Goal: Task Accomplishment & Management: Manage account settings

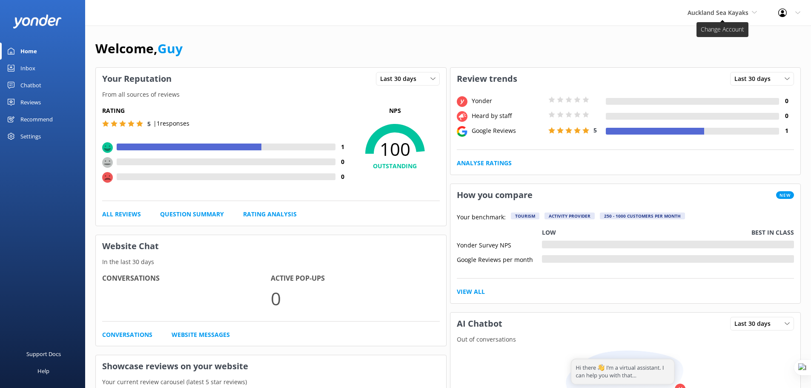
click at [734, 14] on span "Auckland Sea Kayaks" at bounding box center [717, 13] width 61 height 8
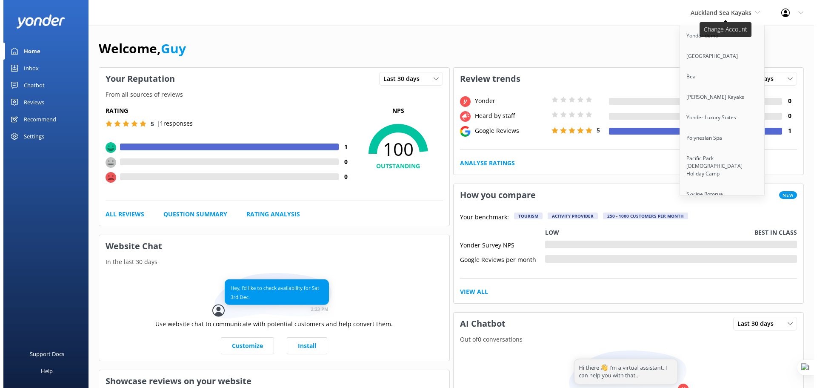
scroll to position [1748, 0]
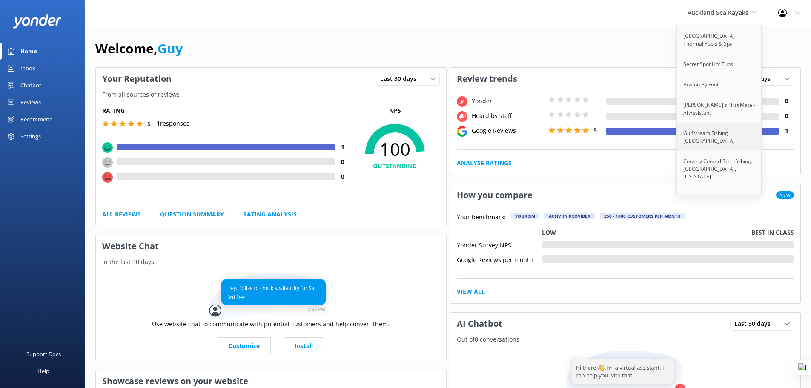
click at [709, 123] on link "Gulfstream Fishing [GEOGRAPHIC_DATA]" at bounding box center [719, 137] width 85 height 28
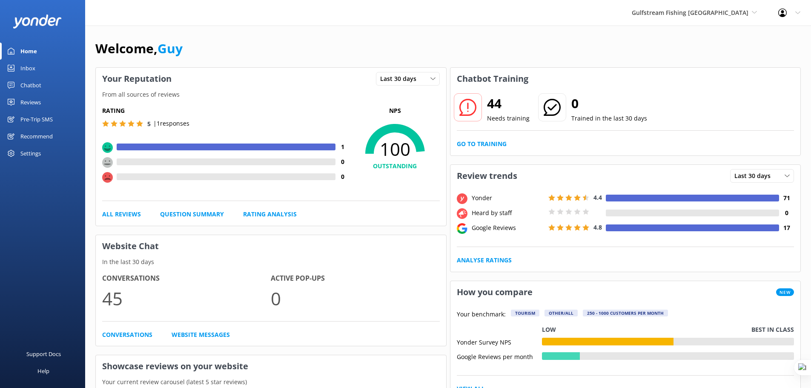
click at [38, 115] on div "Pre-Trip SMS" at bounding box center [36, 119] width 32 height 17
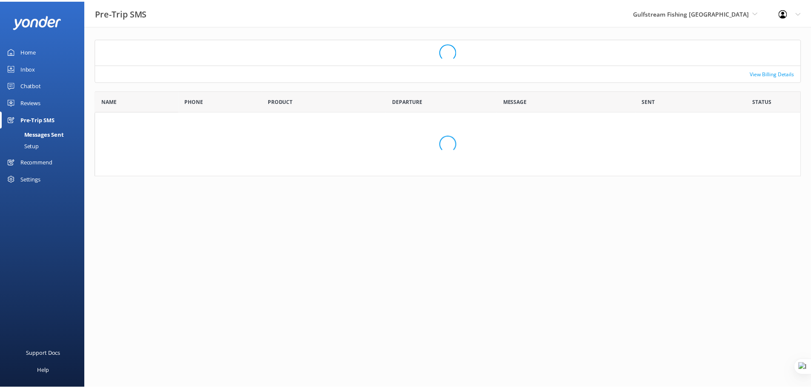
scroll to position [7, 7]
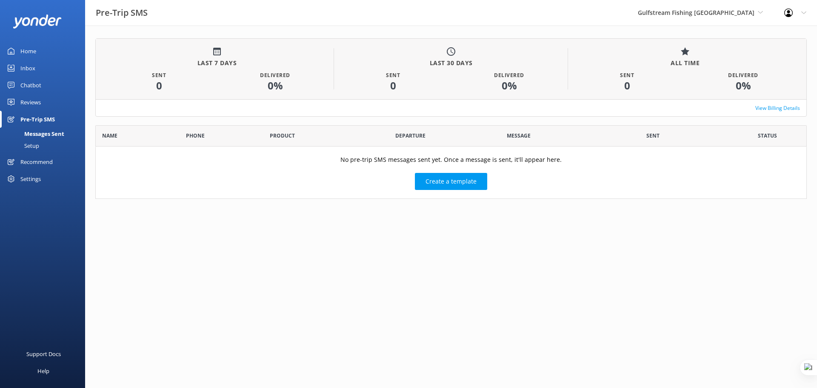
click at [31, 145] on div "Setup" at bounding box center [22, 146] width 34 height 12
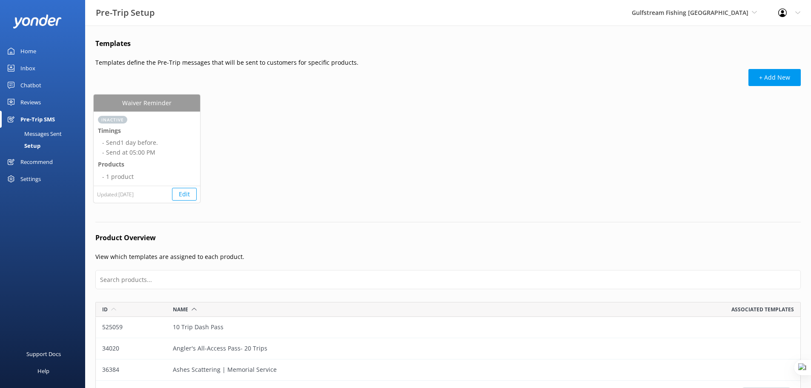
scroll to position [200, 699]
drag, startPoint x: 153, startPoint y: 103, endPoint x: 188, endPoint y: 102, distance: 34.9
click at [165, 100] on div "Waiver Reminder" at bounding box center [147, 102] width 106 height 17
click at [246, 105] on div "Waiver Reminder Inactive Timings - Send 1 day before. - Send at 05:00 PM Produc…" at bounding box center [448, 153] width 709 height 119
drag, startPoint x: 151, startPoint y: 192, endPoint x: 119, endPoint y: 192, distance: 32.8
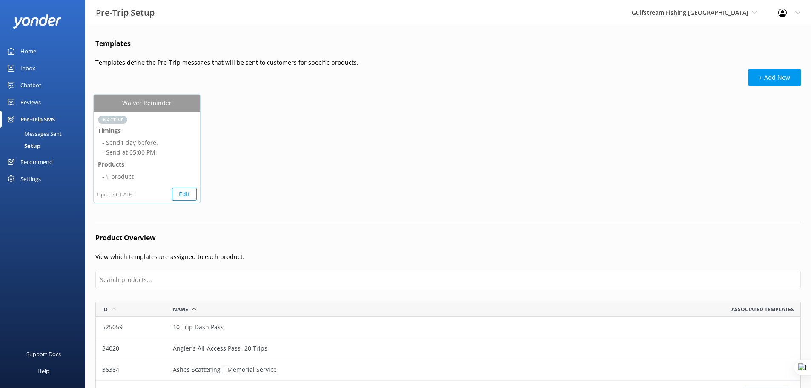
click at [119, 192] on div "Updated: Aug 21 2025 Edit" at bounding box center [147, 194] width 106 height 17
click at [393, 113] on div "Waiver Reminder Inactive Timings - Send 1 day before. - Send at 05:00 PM Produc…" at bounding box center [448, 153] width 709 height 119
click at [716, 19] on div "Gulfstream Fishing Key West Yonder demo Musket Cove Island Resort & Marina Bea …" at bounding box center [694, 13] width 146 height 26
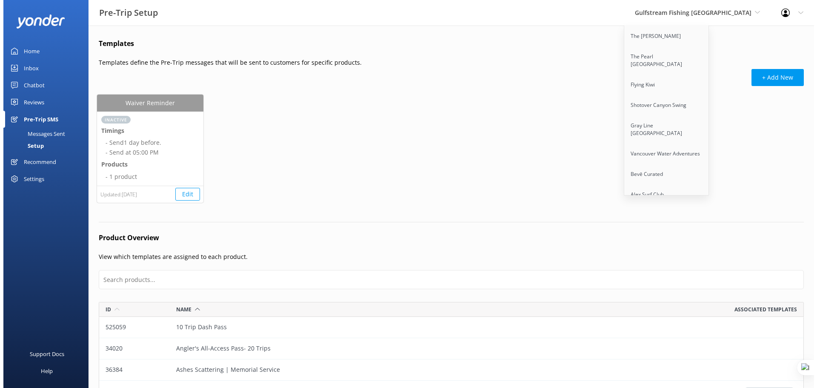
scroll to position [3674, 0]
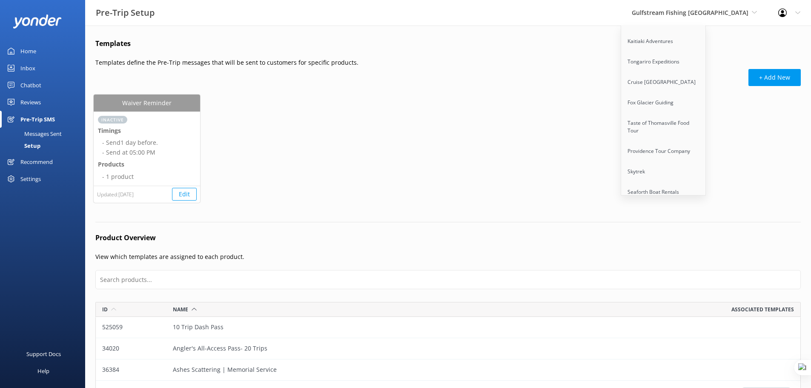
click at [700, 223] on link "Quarry Park Adventures" at bounding box center [663, 233] width 85 height 20
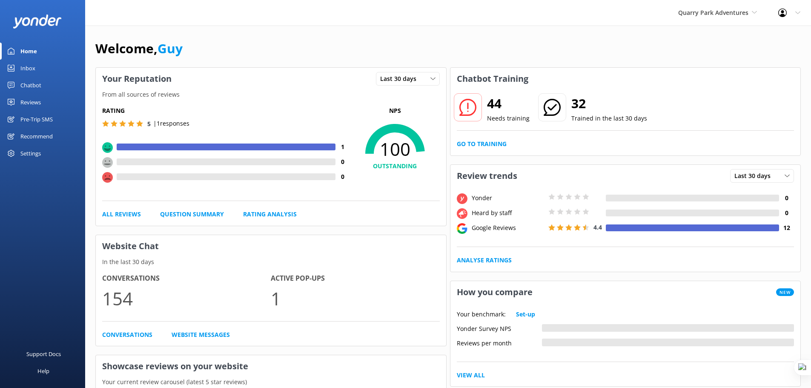
click at [35, 117] on div "Pre-Trip SMS" at bounding box center [36, 119] width 32 height 17
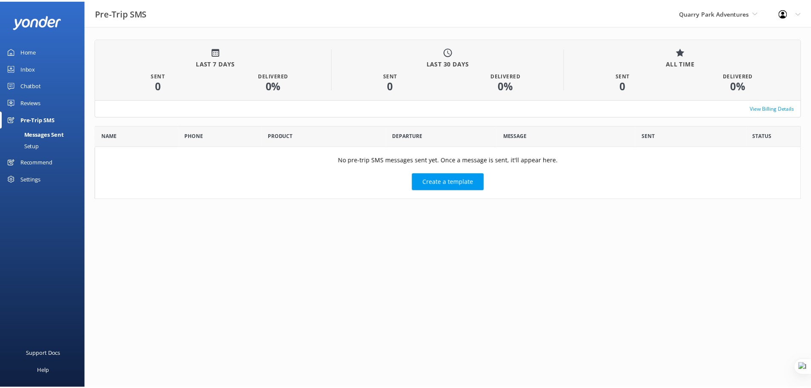
scroll to position [68, 705]
click at [35, 150] on div "Setup" at bounding box center [22, 146] width 34 height 12
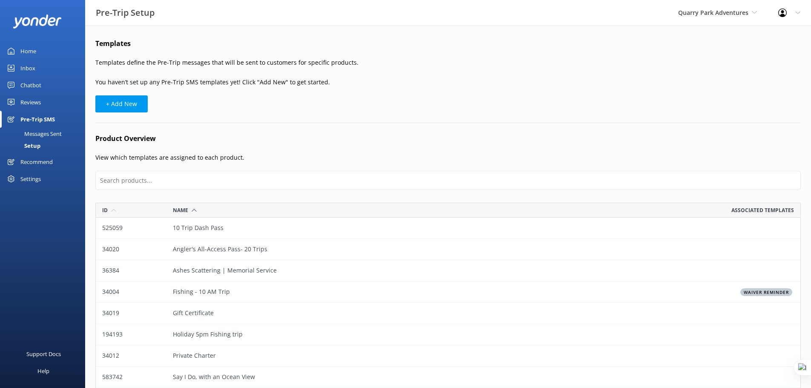
scroll to position [1371, 699]
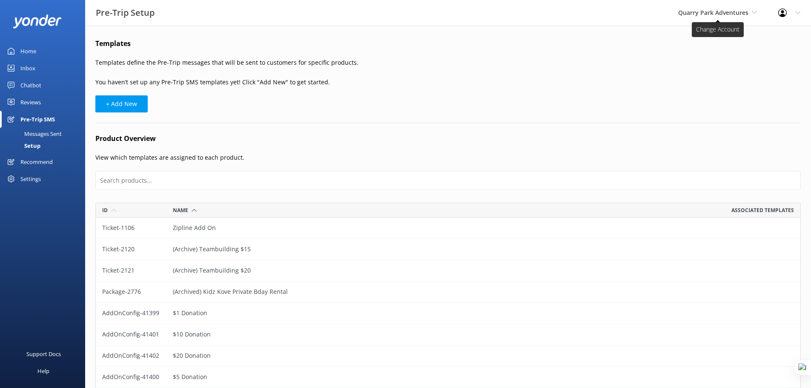
click at [727, 14] on span "Quarry Park Adventures" at bounding box center [713, 13] width 70 height 8
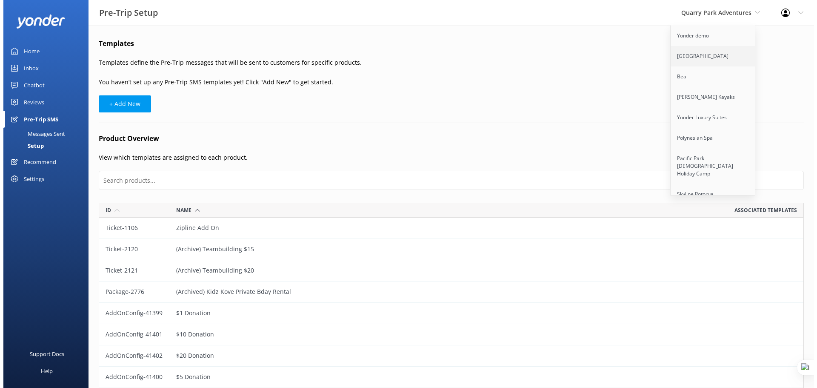
scroll to position [5098, 0]
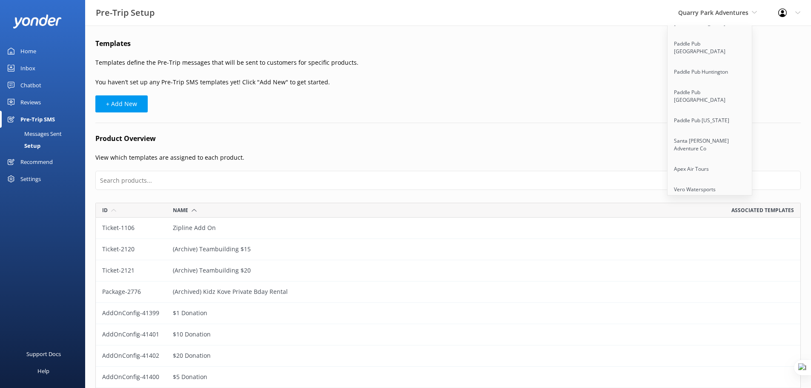
click at [704, 345] on link "Trolley Pub Columbus" at bounding box center [709, 355] width 85 height 20
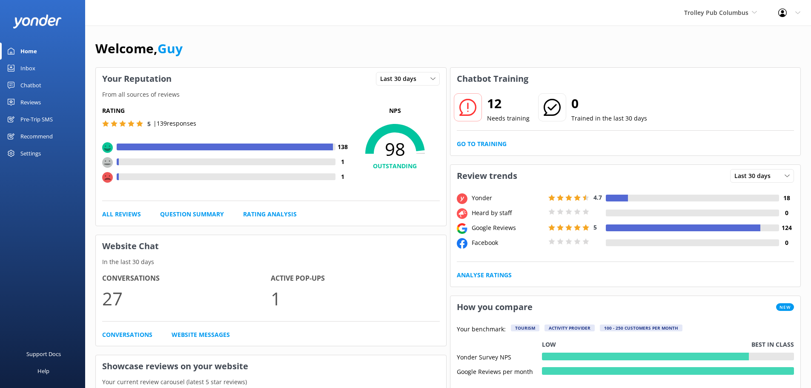
click at [26, 115] on div "Pre-Trip SMS" at bounding box center [36, 119] width 32 height 17
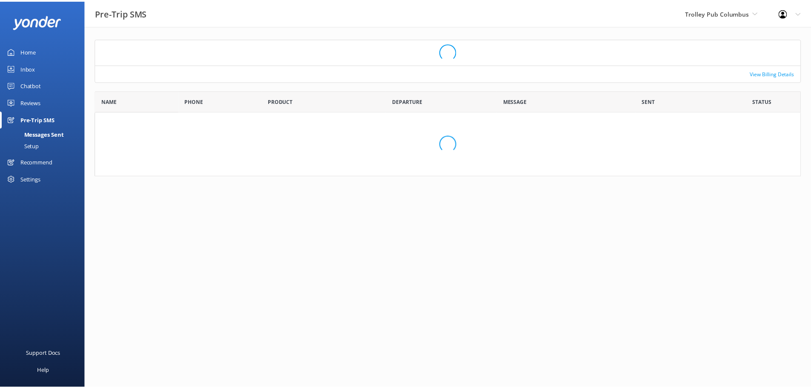
scroll to position [7, 7]
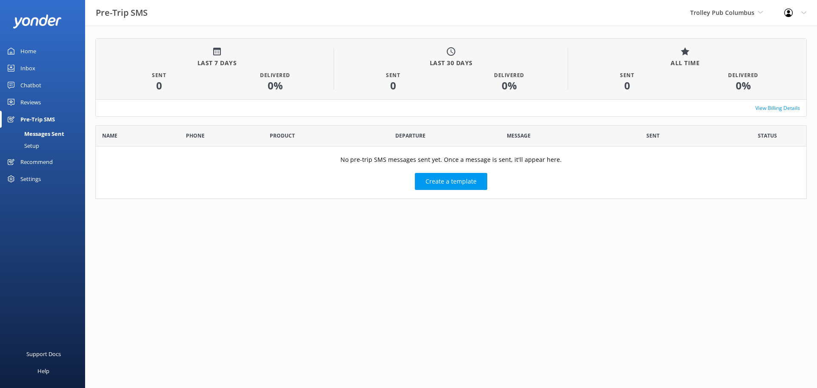
click at [40, 146] on link "Setup" at bounding box center [45, 146] width 80 height 12
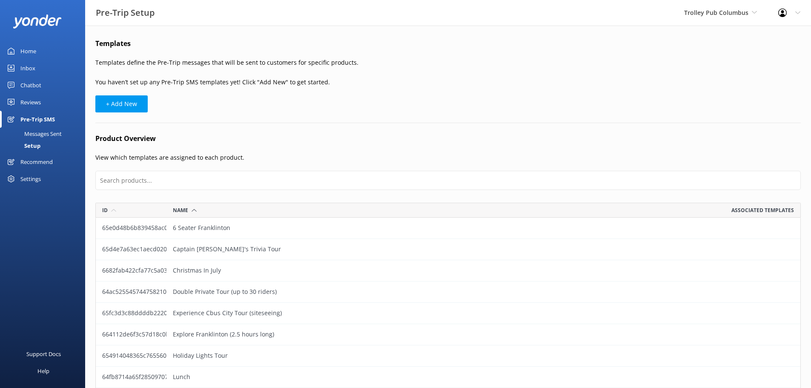
scroll to position [392, 699]
click at [734, 16] on span "Trolley Pub Columbus" at bounding box center [716, 13] width 64 height 8
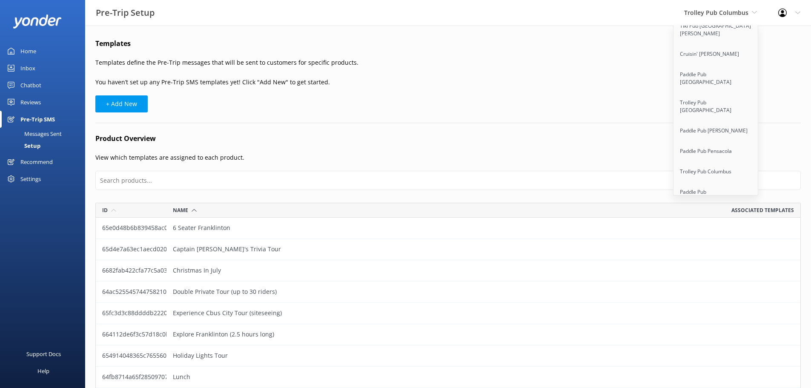
click at [724, 383] on link "Hollywood Bus Tours" at bounding box center [715, 393] width 85 height 20
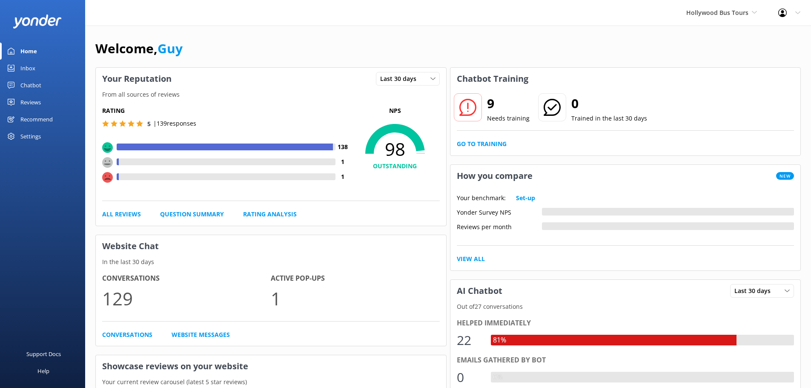
click at [404, 50] on div "Welcome, Guy" at bounding box center [447, 52] width 705 height 29
click at [745, 17] on span "Hollywood Bus Tours" at bounding box center [721, 12] width 71 height 9
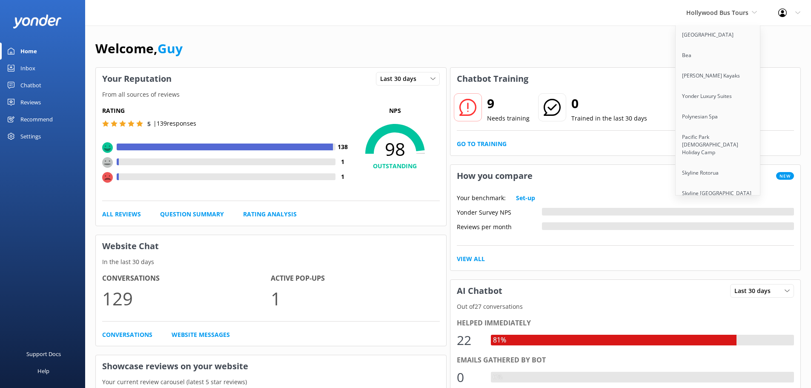
scroll to position [5466, 0]
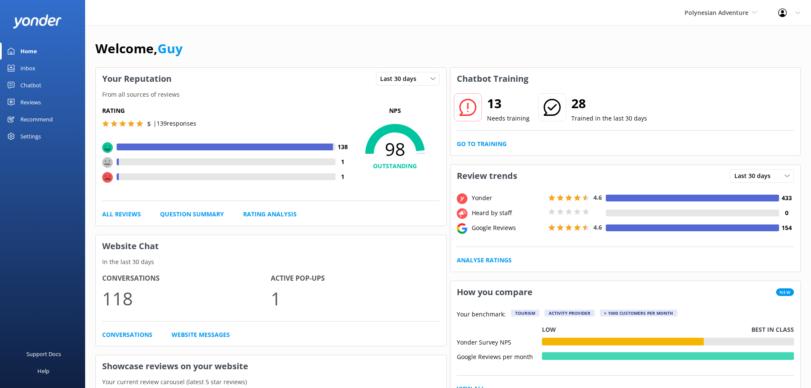
click at [37, 134] on div "Settings" at bounding box center [30, 136] width 20 height 17
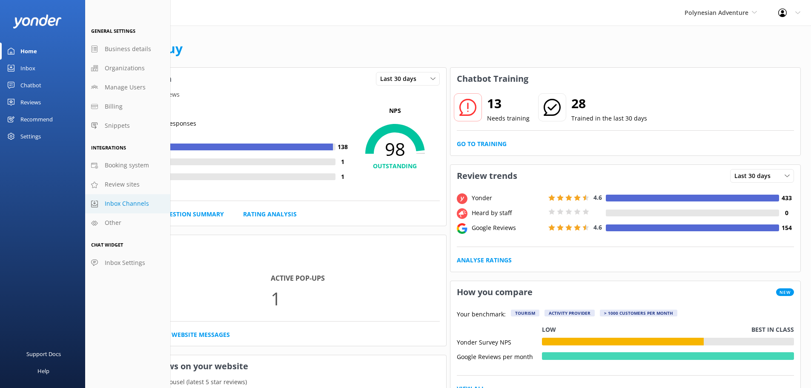
click at [124, 198] on link "Inbox Channels" at bounding box center [127, 203] width 85 height 19
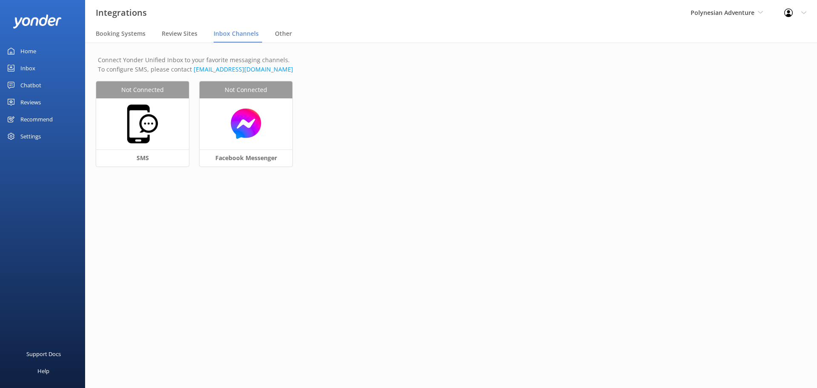
click at [29, 136] on div "Settings" at bounding box center [30, 136] width 20 height 17
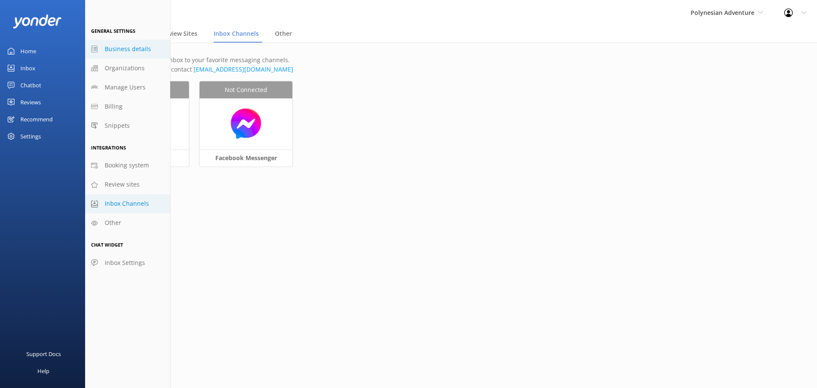
click at [137, 51] on span "Business details" at bounding box center [128, 48] width 46 height 9
select select "Pacific/[GEOGRAPHIC_DATA]"
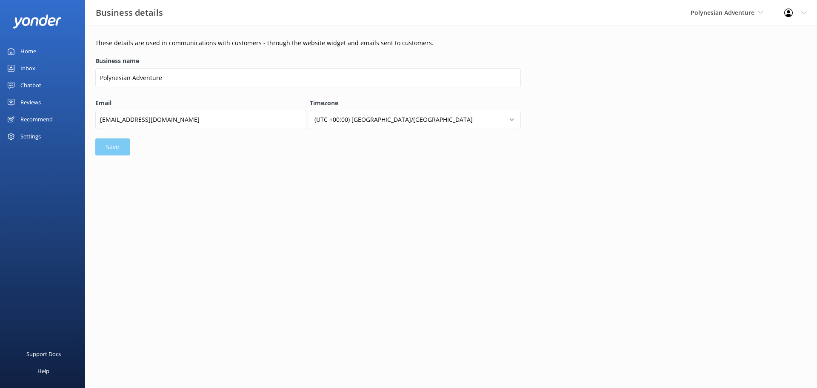
click at [31, 135] on div "Settings" at bounding box center [30, 136] width 20 height 17
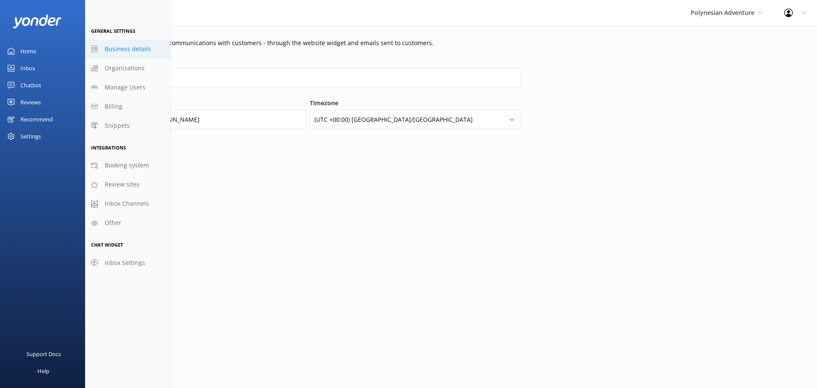
click at [27, 56] on div "Home" at bounding box center [28, 51] width 16 height 17
